Goal: Find specific page/section: Find specific page/section

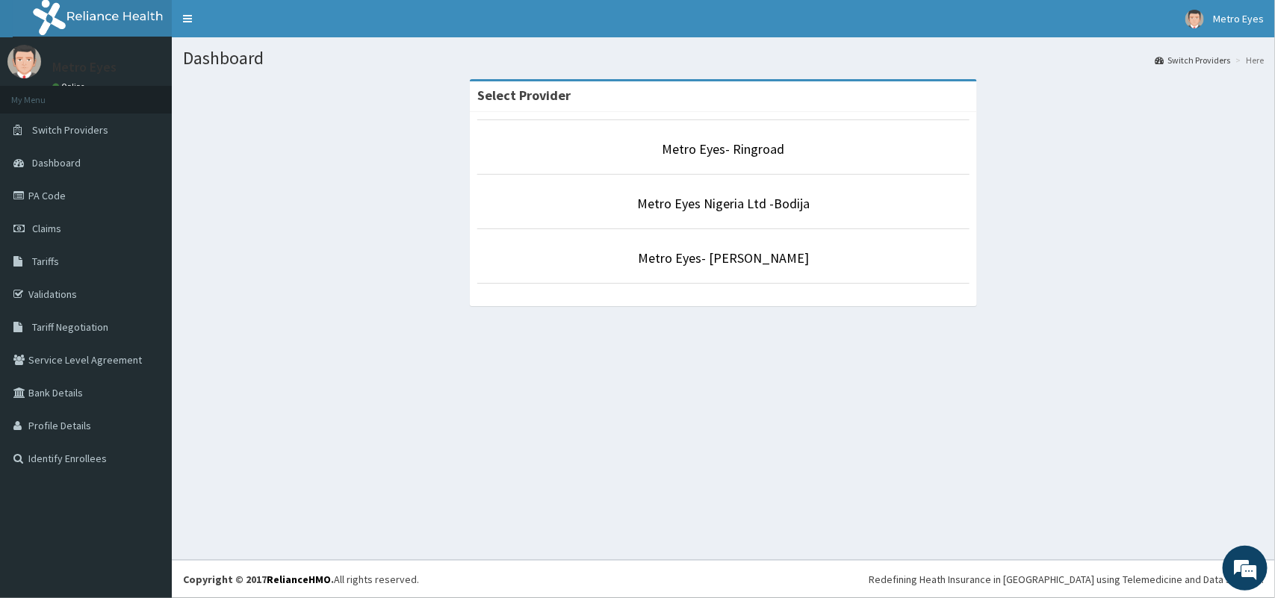
click at [94, 203] on link "PA Code" at bounding box center [86, 195] width 172 height 33
click at [714, 205] on link "Metro Eyes Nigeria Ltd -Bodija" at bounding box center [723, 203] width 173 height 17
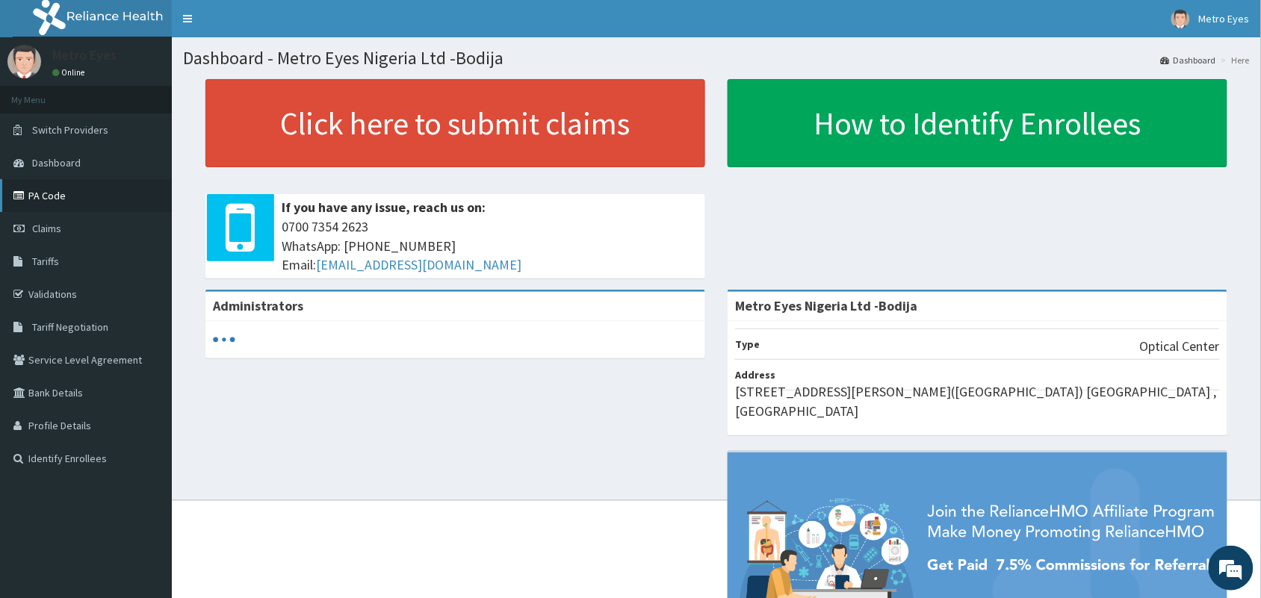
click at [77, 189] on link "PA Code" at bounding box center [86, 195] width 172 height 33
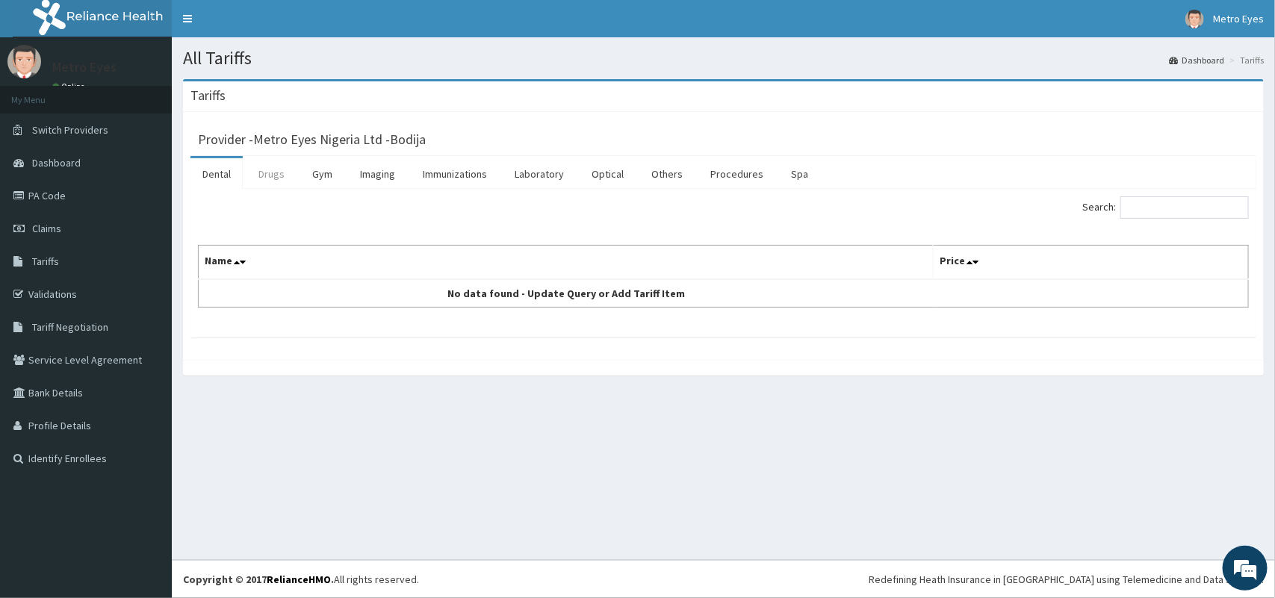
click at [276, 175] on link "Drugs" at bounding box center [271, 173] width 50 height 31
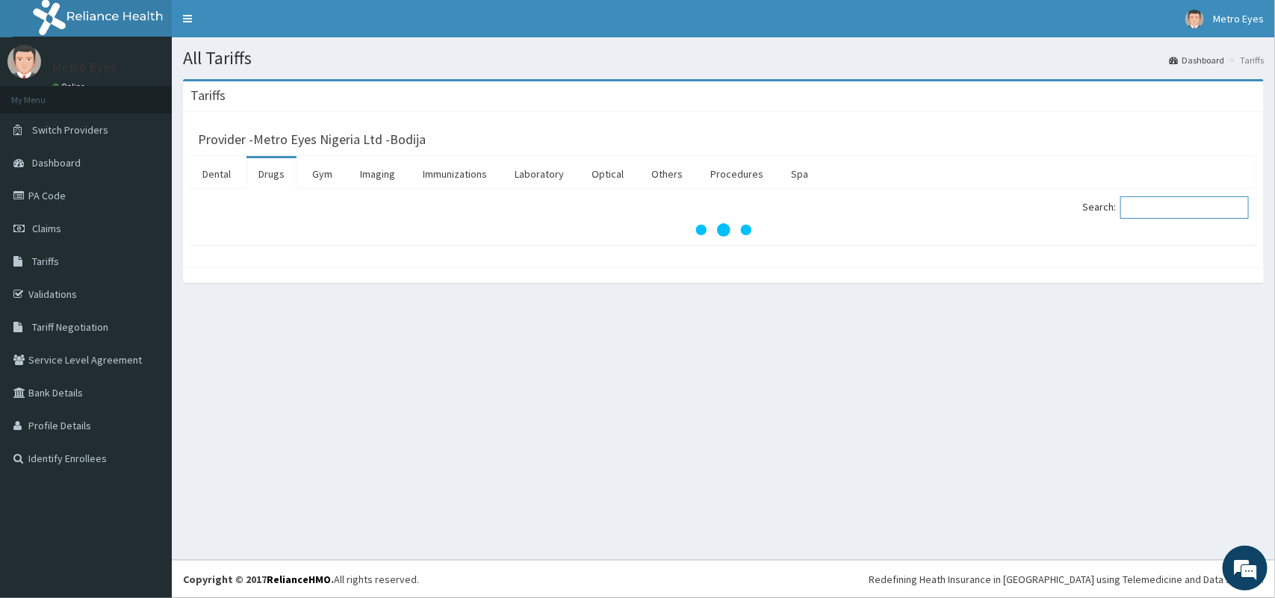
click at [1163, 213] on input "Search:" at bounding box center [1184, 207] width 128 height 22
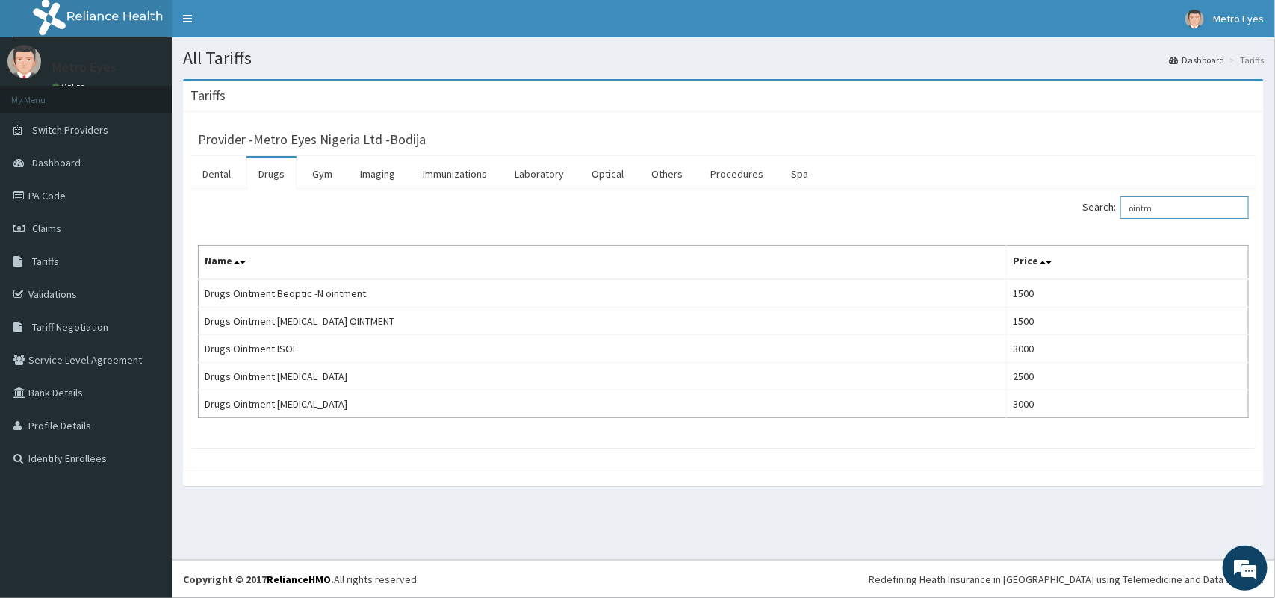
type input "ointm"
